Goal: Task Accomplishment & Management: Manage account settings

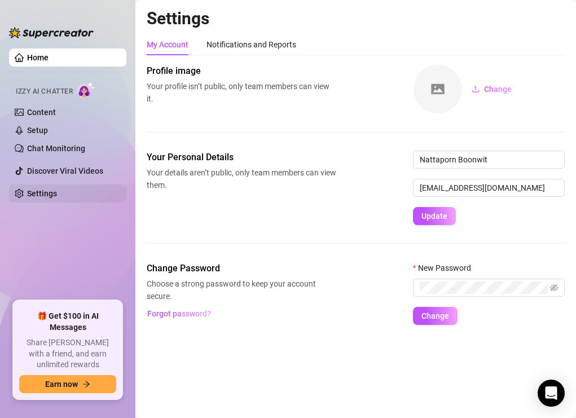
click at [57, 193] on link "Settings" at bounding box center [42, 193] width 30 height 9
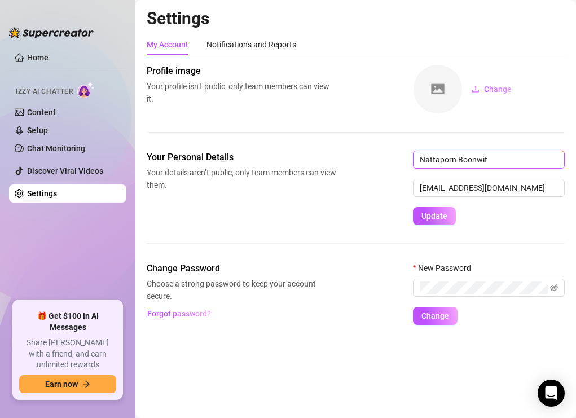
drag, startPoint x: 498, startPoint y: 160, endPoint x: 395, endPoint y: 147, distance: 104.1
click at [395, 147] on div "Profile image Your profile isn’t public, only team members can view it. Change …" at bounding box center [356, 194] width 418 height 261
type input "Jor"
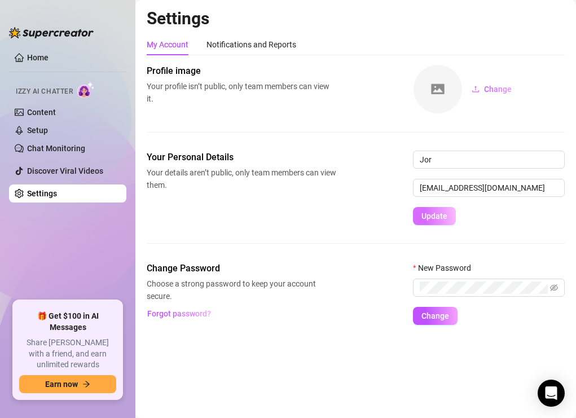
click at [431, 216] on span "Update" at bounding box center [435, 216] width 26 height 9
